Goal: Task Accomplishment & Management: Manage account settings

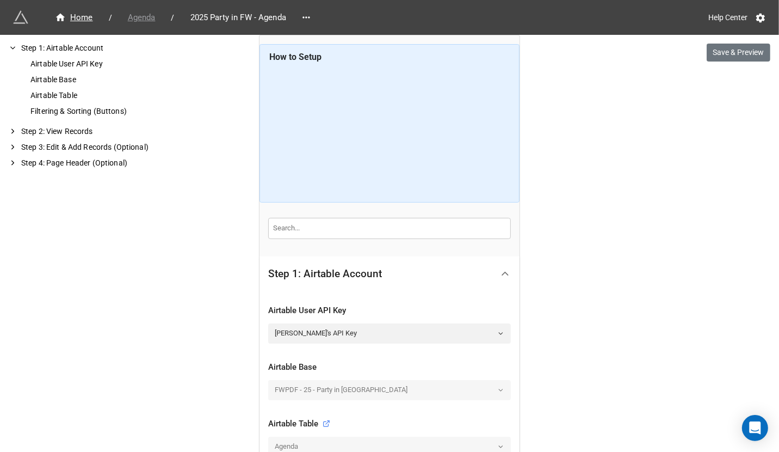
click at [142, 16] on span "Agenda" at bounding box center [141, 17] width 41 height 13
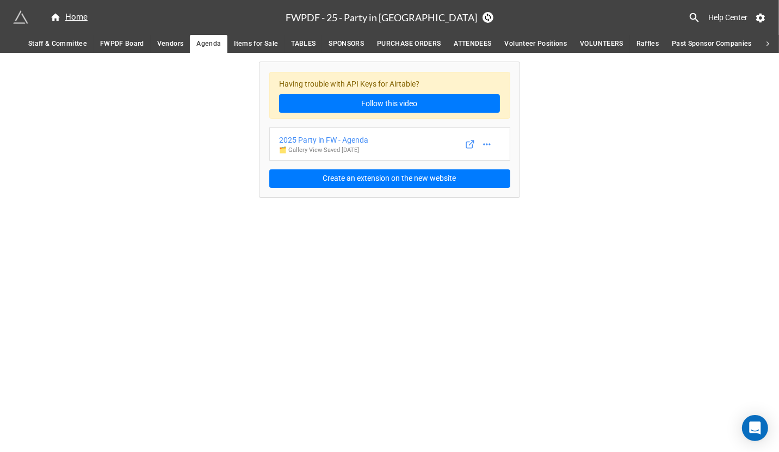
click at [407, 40] on span "PURCHASE ORDERS" at bounding box center [409, 43] width 64 height 11
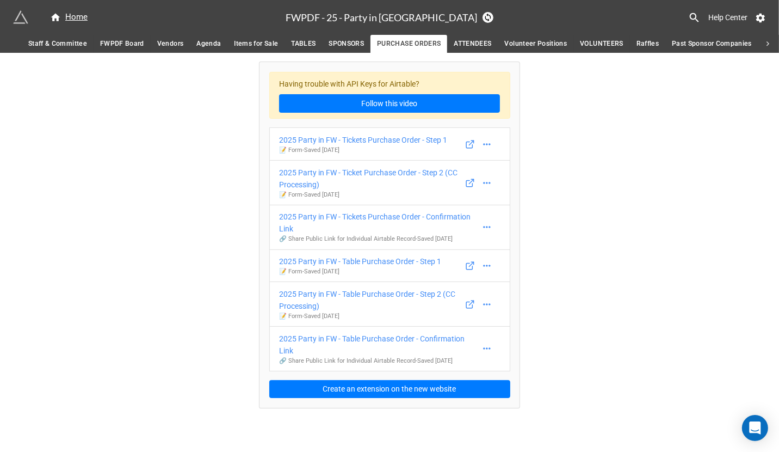
click at [478, 48] on span "ATTENDEES" at bounding box center [473, 43] width 38 height 11
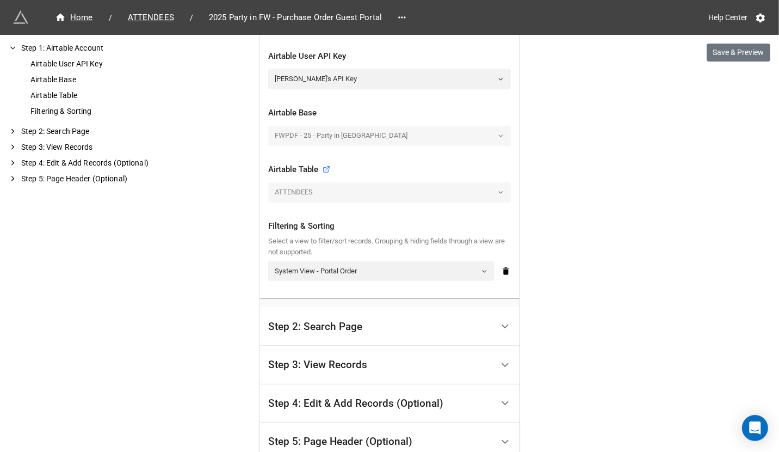
scroll to position [415, 0]
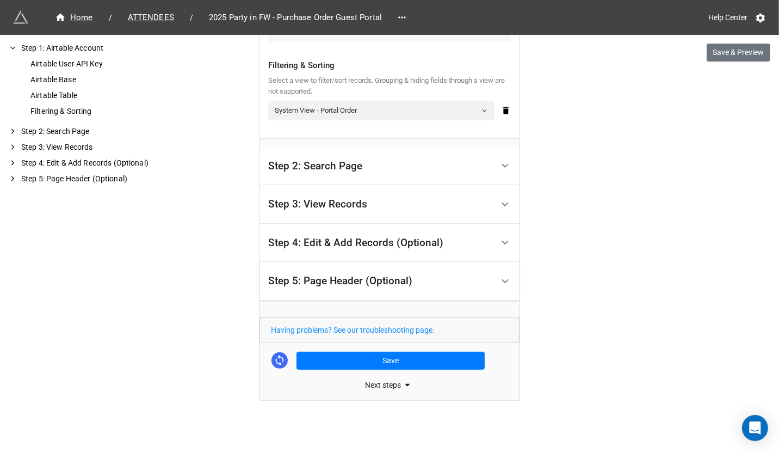
click at [335, 237] on div "Step 4: Edit & Add Records (Optional)" at bounding box center [355, 242] width 175 height 11
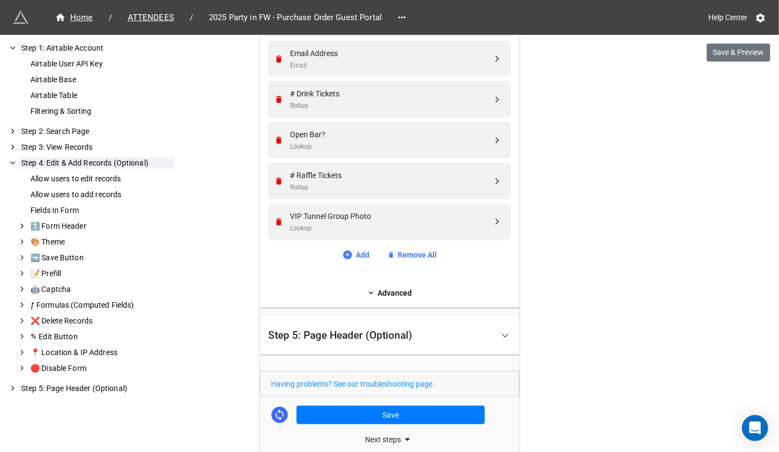
scroll to position [571, 0]
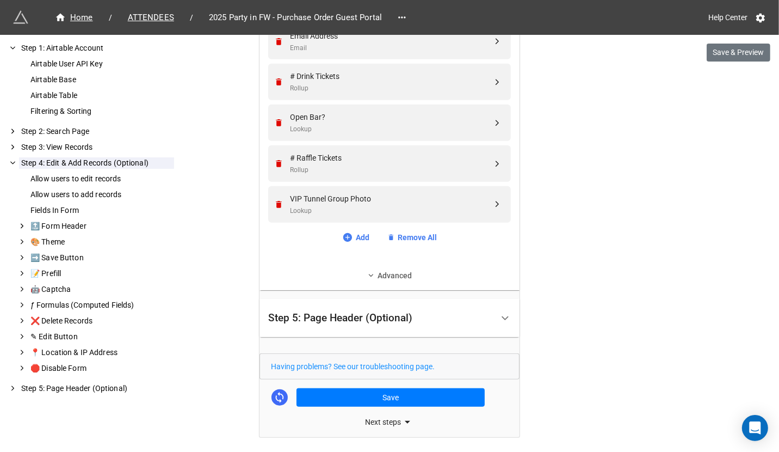
click at [392, 274] on link "Advanced" at bounding box center [389, 275] width 243 height 12
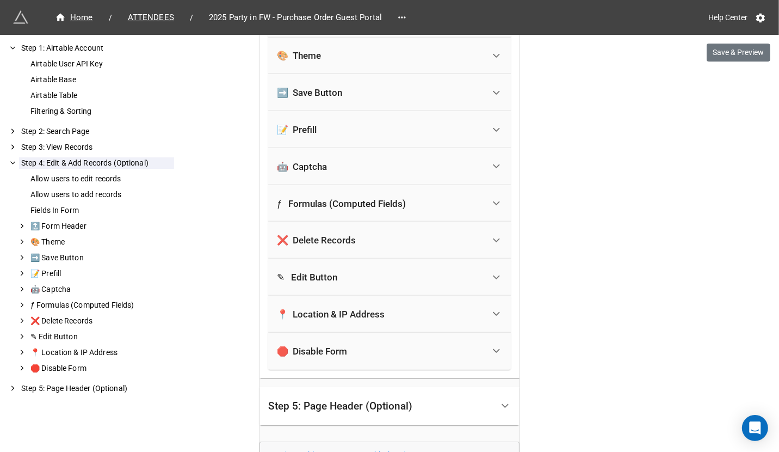
scroll to position [854, 0]
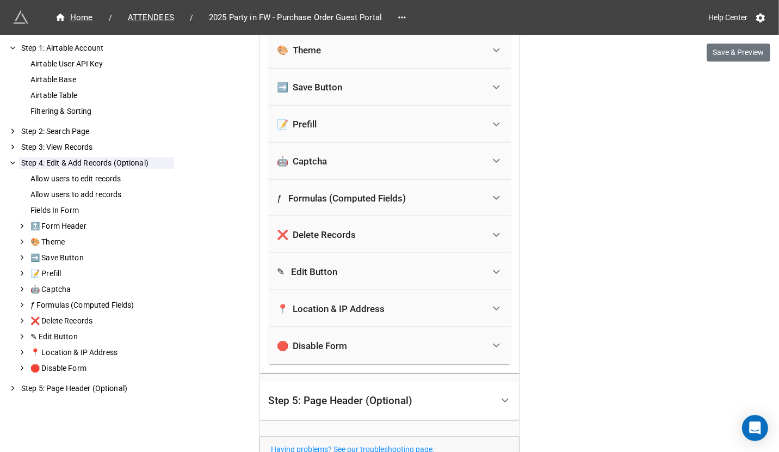
click at [381, 349] on div "🛑 Disable Form" at bounding box center [380, 346] width 207 height 24
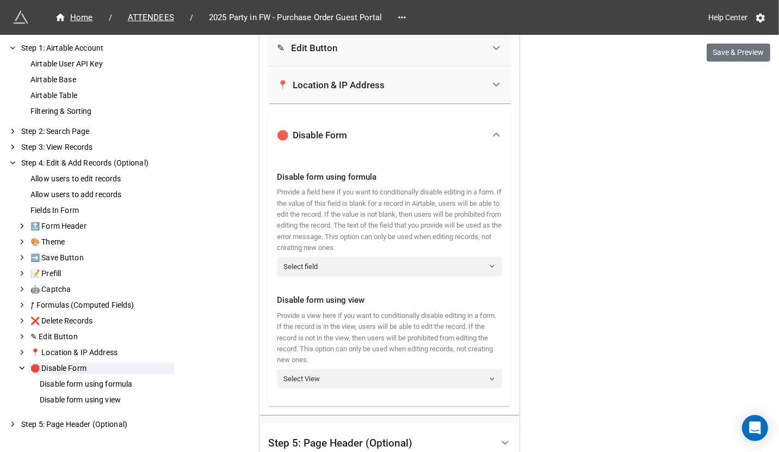
scroll to position [1078, 0]
click at [361, 265] on link "Select field" at bounding box center [389, 266] width 225 height 20
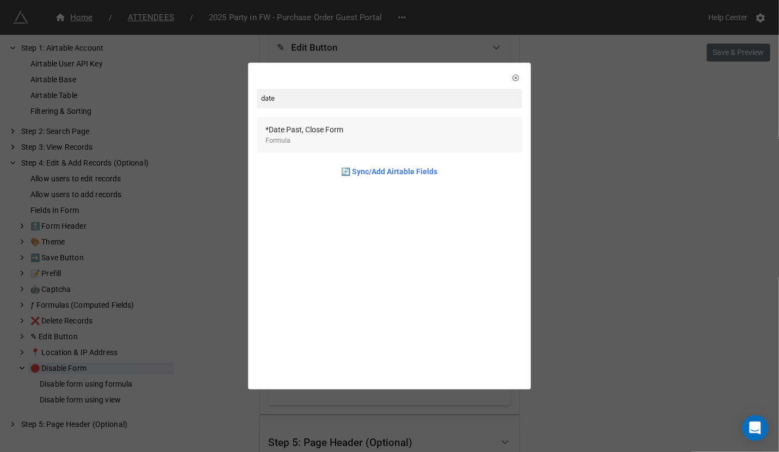
type input "date"
click at [302, 149] on div "*Date Past, Close Form Formula" at bounding box center [389, 134] width 265 height 35
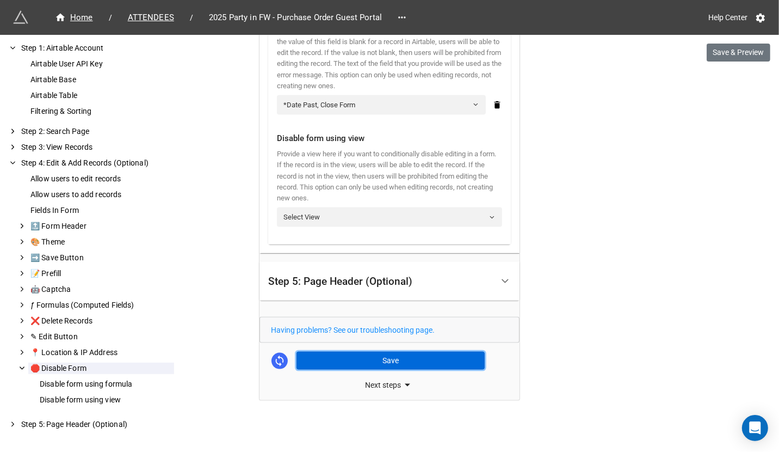
click at [427, 361] on button "Save" at bounding box center [391, 360] width 188 height 18
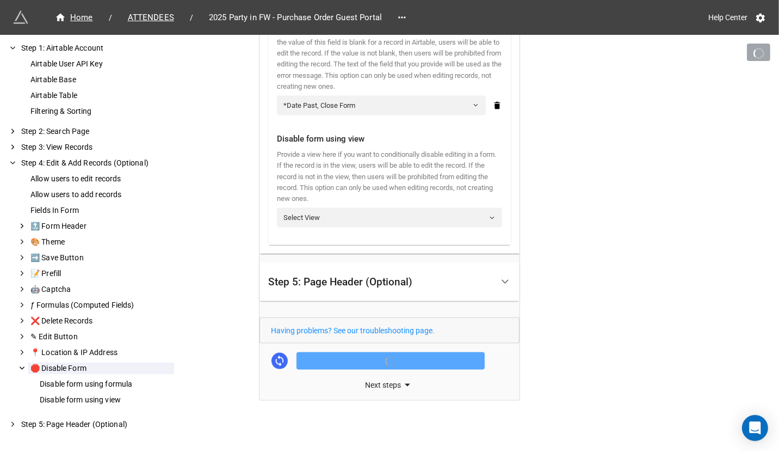
scroll to position [1239, 0]
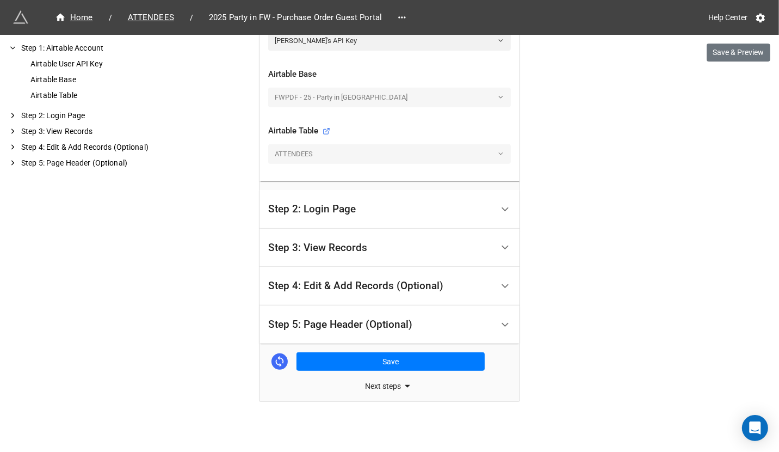
click at [391, 290] on div "Step 4: Edit & Add Records (Optional)" at bounding box center [380, 286] width 225 height 26
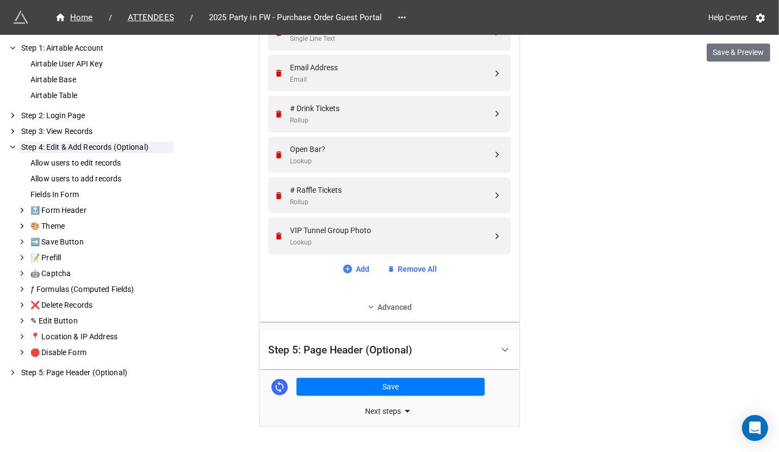
click at [390, 302] on link "Advanced" at bounding box center [389, 307] width 243 height 12
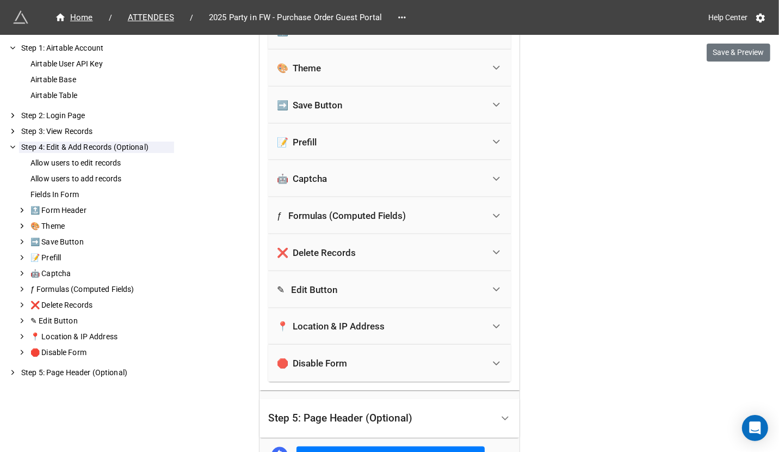
scroll to position [909, 0]
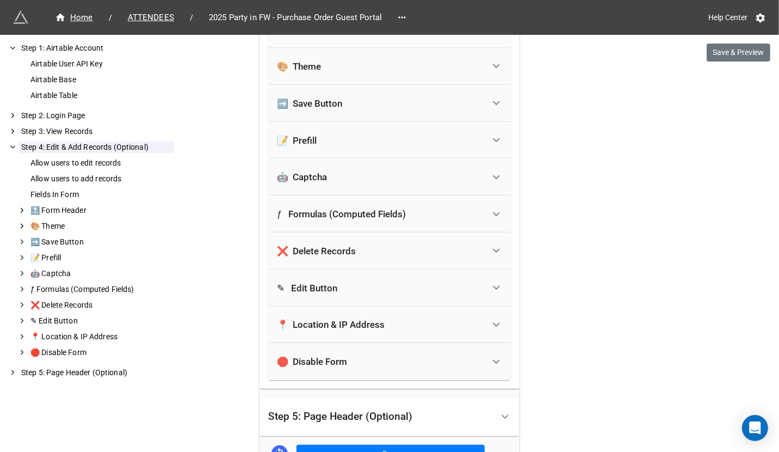
click at [354, 363] on div "🛑 Disable Form" at bounding box center [380, 361] width 207 height 24
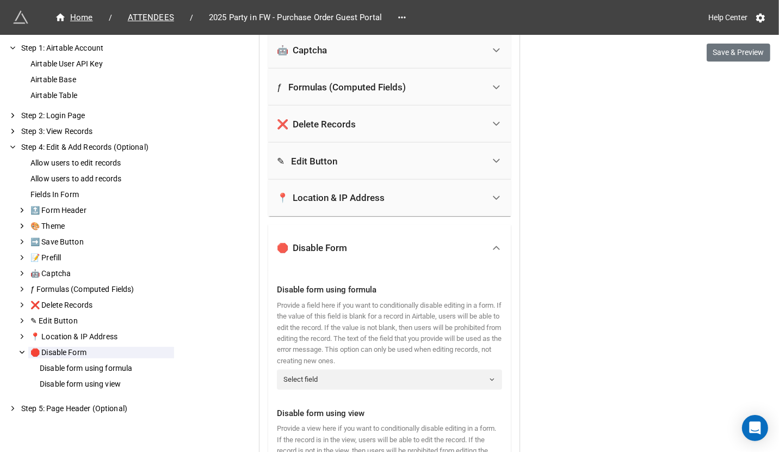
scroll to position [1041, 0]
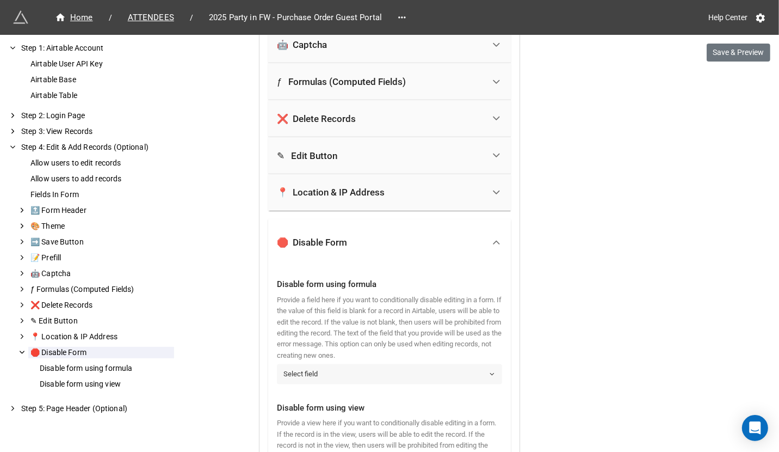
click at [348, 368] on link "Select field" at bounding box center [389, 374] width 225 height 20
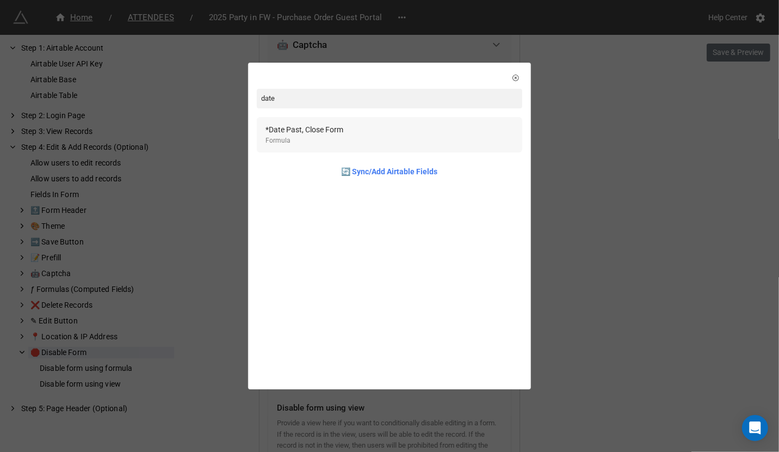
type input "date"
click at [332, 144] on div "Formula" at bounding box center [304, 140] width 78 height 10
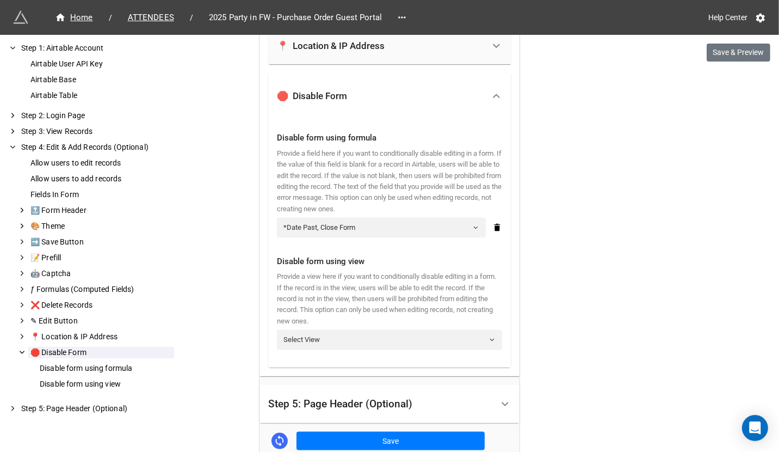
scroll to position [1267, 0]
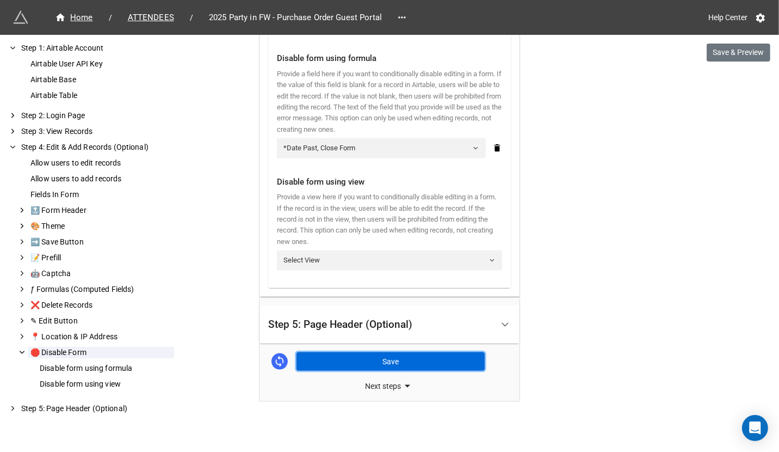
click at [372, 360] on button "Save" at bounding box center [391, 361] width 188 height 18
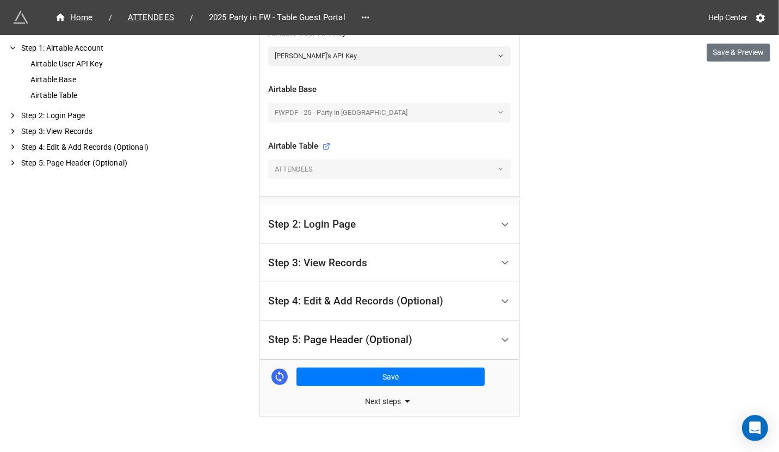
scroll to position [363, 0]
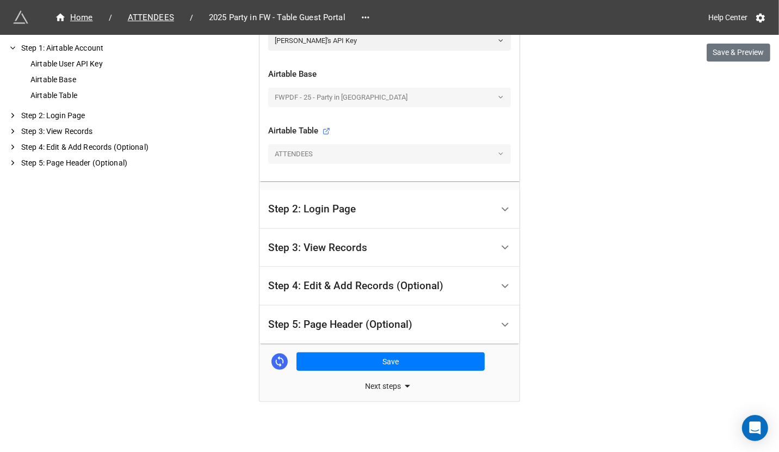
click at [384, 287] on div "Step 4: Edit & Add Records (Optional)" at bounding box center [355, 285] width 175 height 11
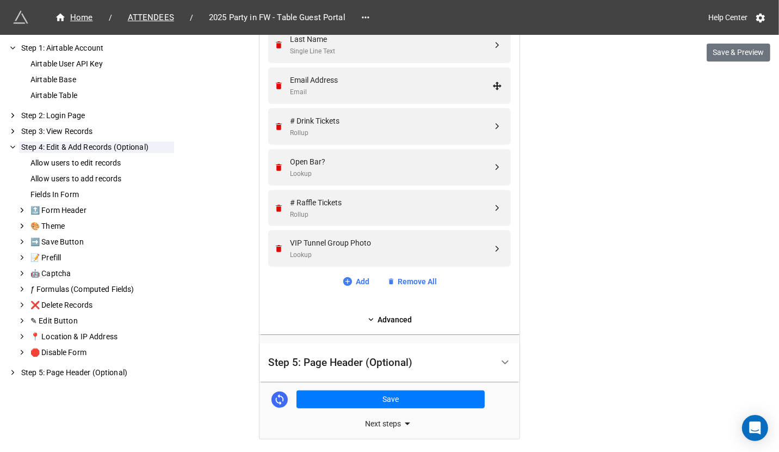
scroll to position [635, 0]
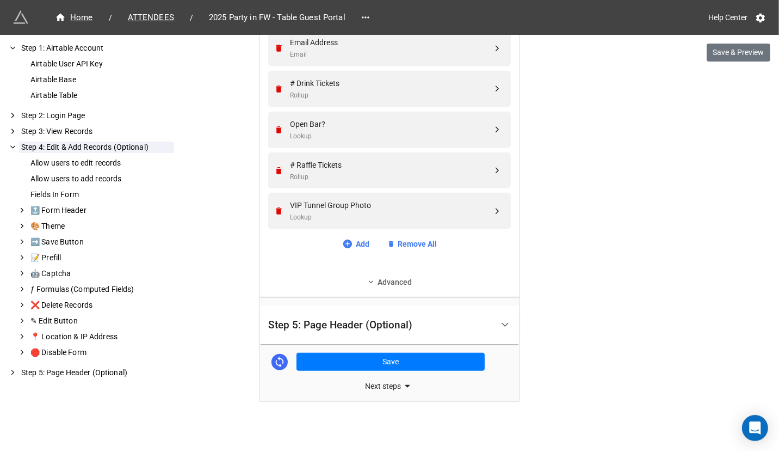
click at [384, 278] on link "Advanced" at bounding box center [389, 282] width 243 height 12
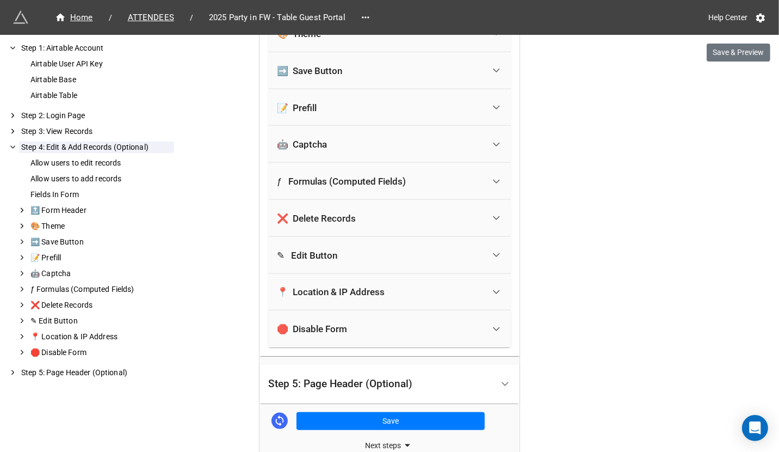
scroll to position [942, 0]
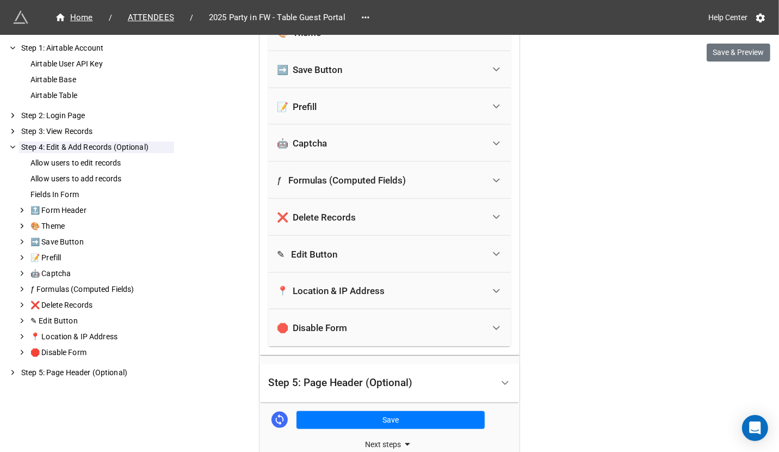
click at [363, 322] on div "🛑 Disable Form" at bounding box center [380, 328] width 207 height 24
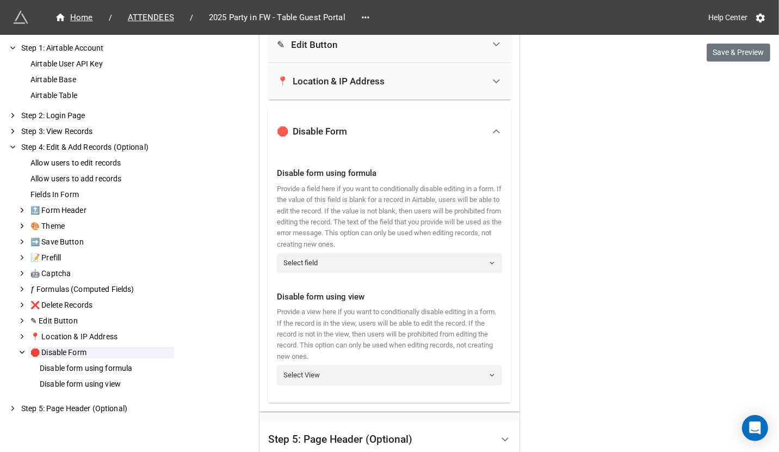
scroll to position [1153, 0]
click at [353, 256] on link "Select field" at bounding box center [389, 261] width 225 height 20
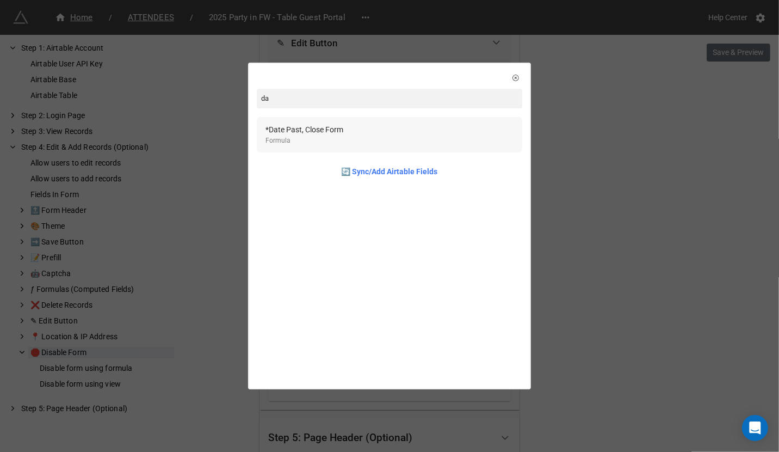
type input "da"
click at [353, 127] on div "*Date Past, Close Form Formula" at bounding box center [389, 134] width 248 height 22
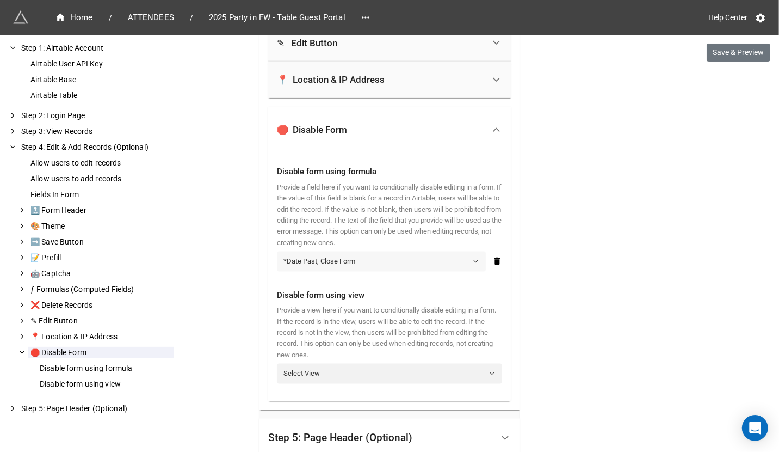
scroll to position [1267, 0]
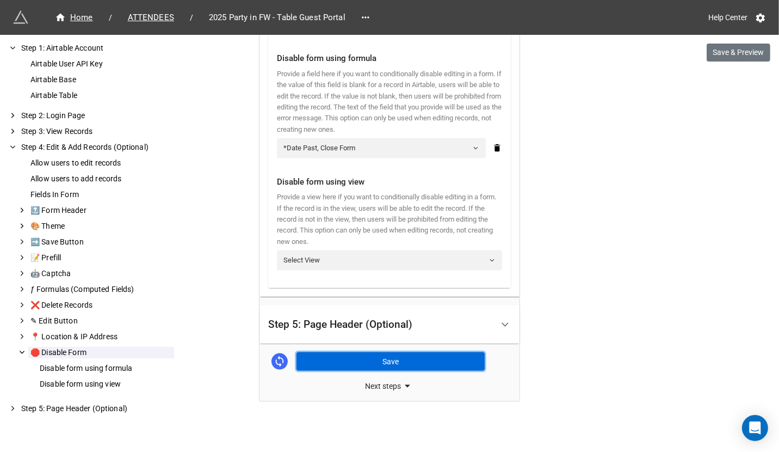
click at [351, 356] on button "Save" at bounding box center [391, 361] width 188 height 18
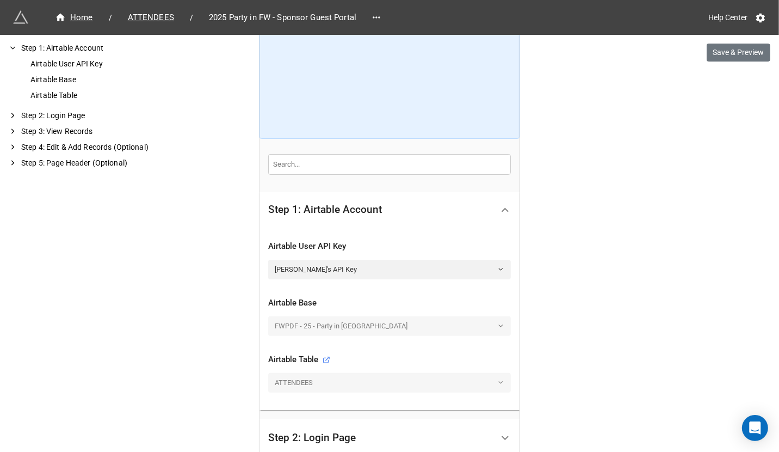
scroll to position [363, 0]
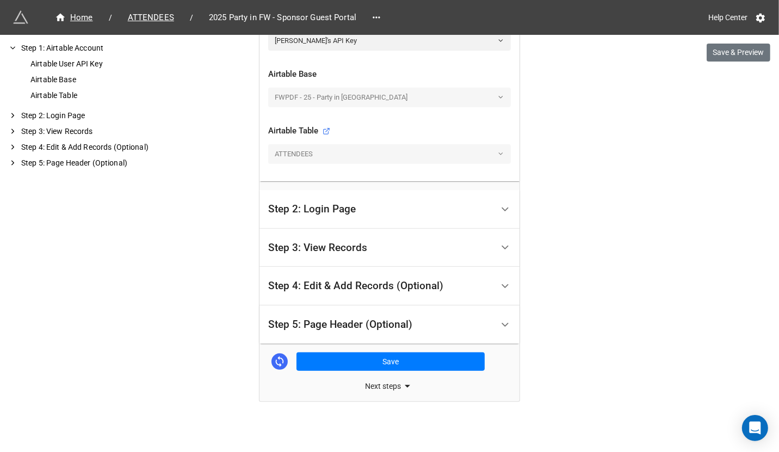
click at [368, 285] on div "Step 4: Edit & Add Records (Optional)" at bounding box center [355, 285] width 175 height 11
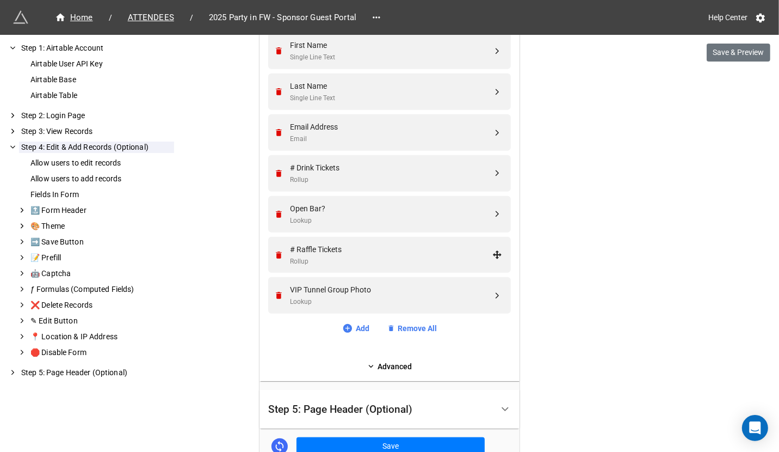
scroll to position [635, 0]
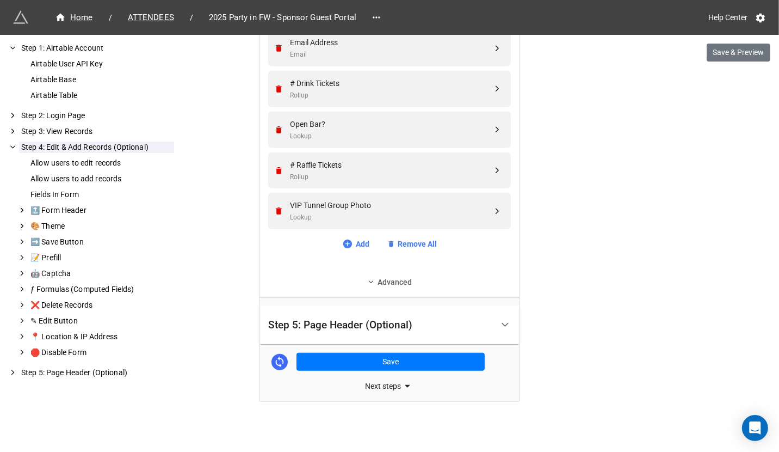
click at [384, 281] on link "Advanced" at bounding box center [389, 282] width 243 height 12
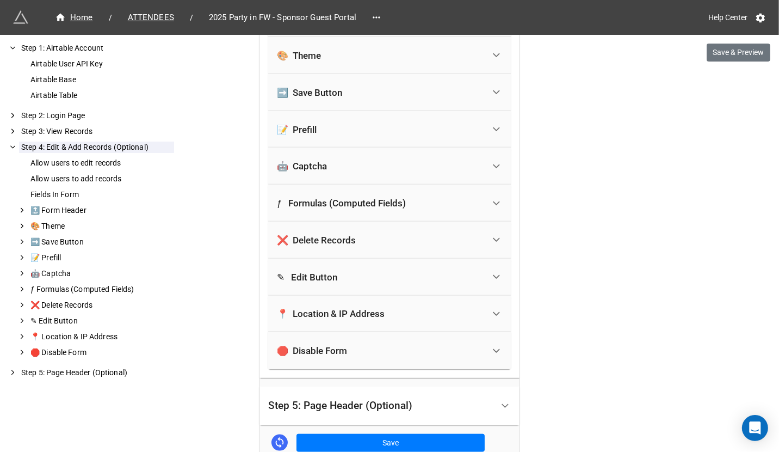
scroll to position [932, 0]
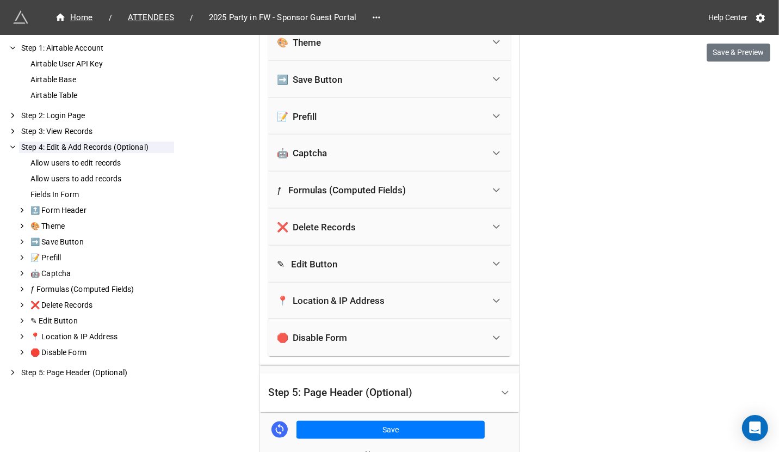
click at [348, 341] on div "🛑 Disable Form" at bounding box center [380, 337] width 207 height 24
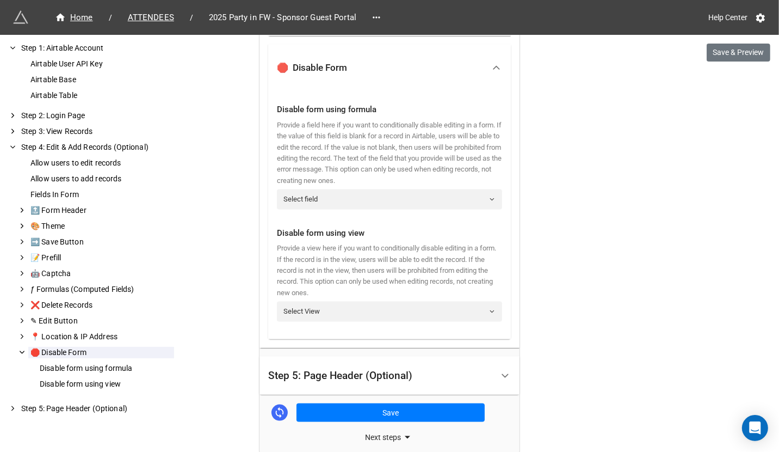
scroll to position [1230, 0]
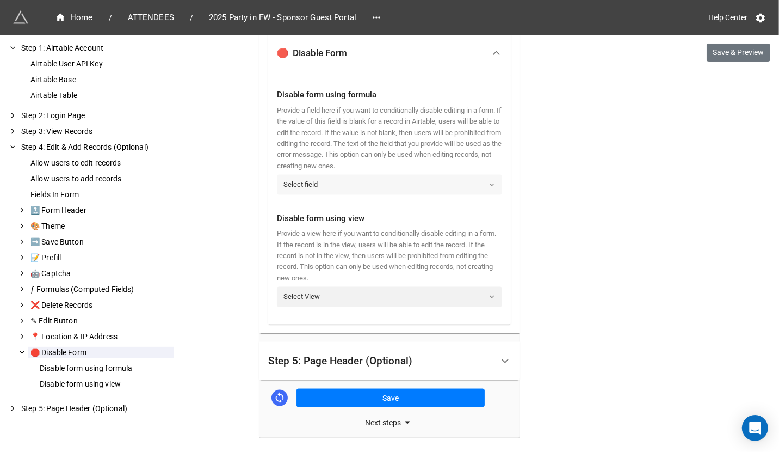
click at [338, 186] on link "Select field" at bounding box center [389, 185] width 225 height 20
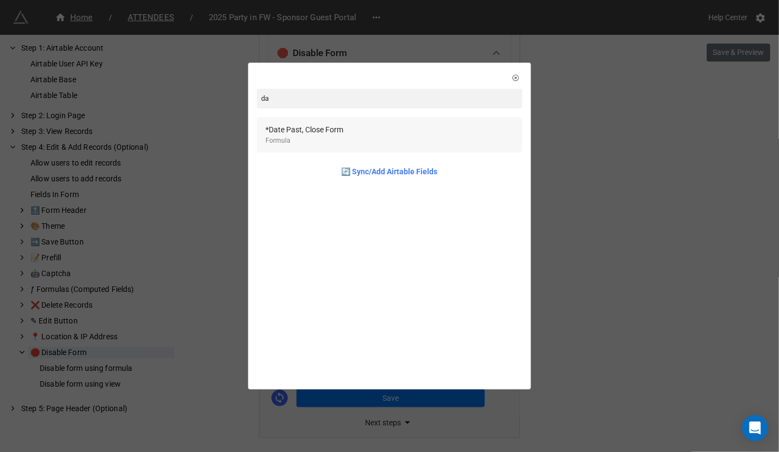
type input "da"
click at [332, 120] on div "*Date Past, Close Form Formula" at bounding box center [389, 134] width 265 height 35
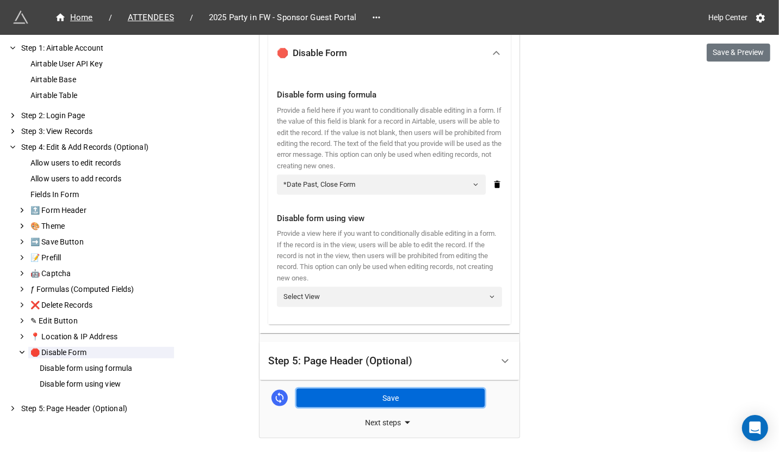
click at [352, 401] on button "Save" at bounding box center [391, 397] width 188 height 18
